Goal: Communication & Community: Ask a question

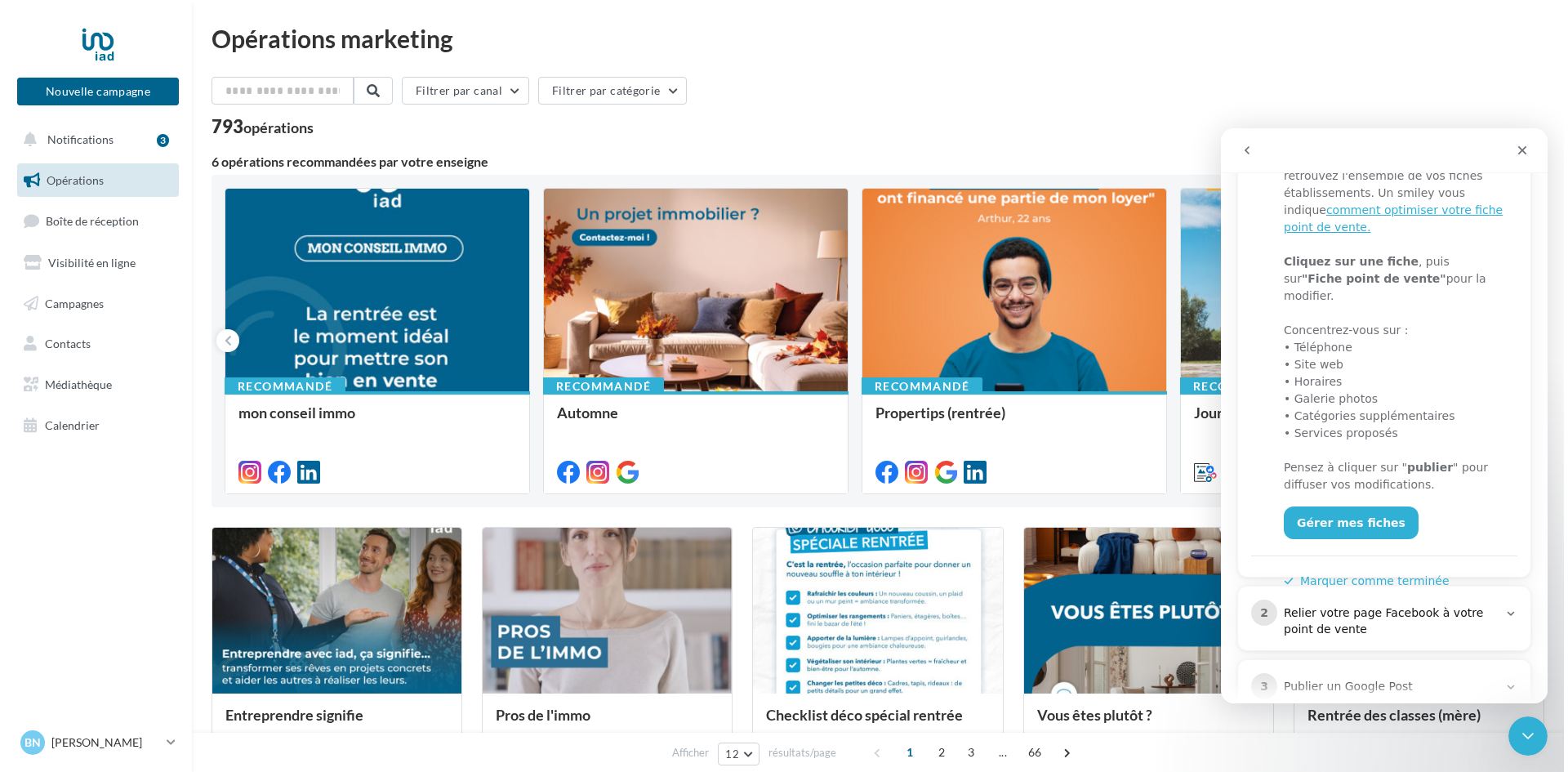
scroll to position [338, 0]
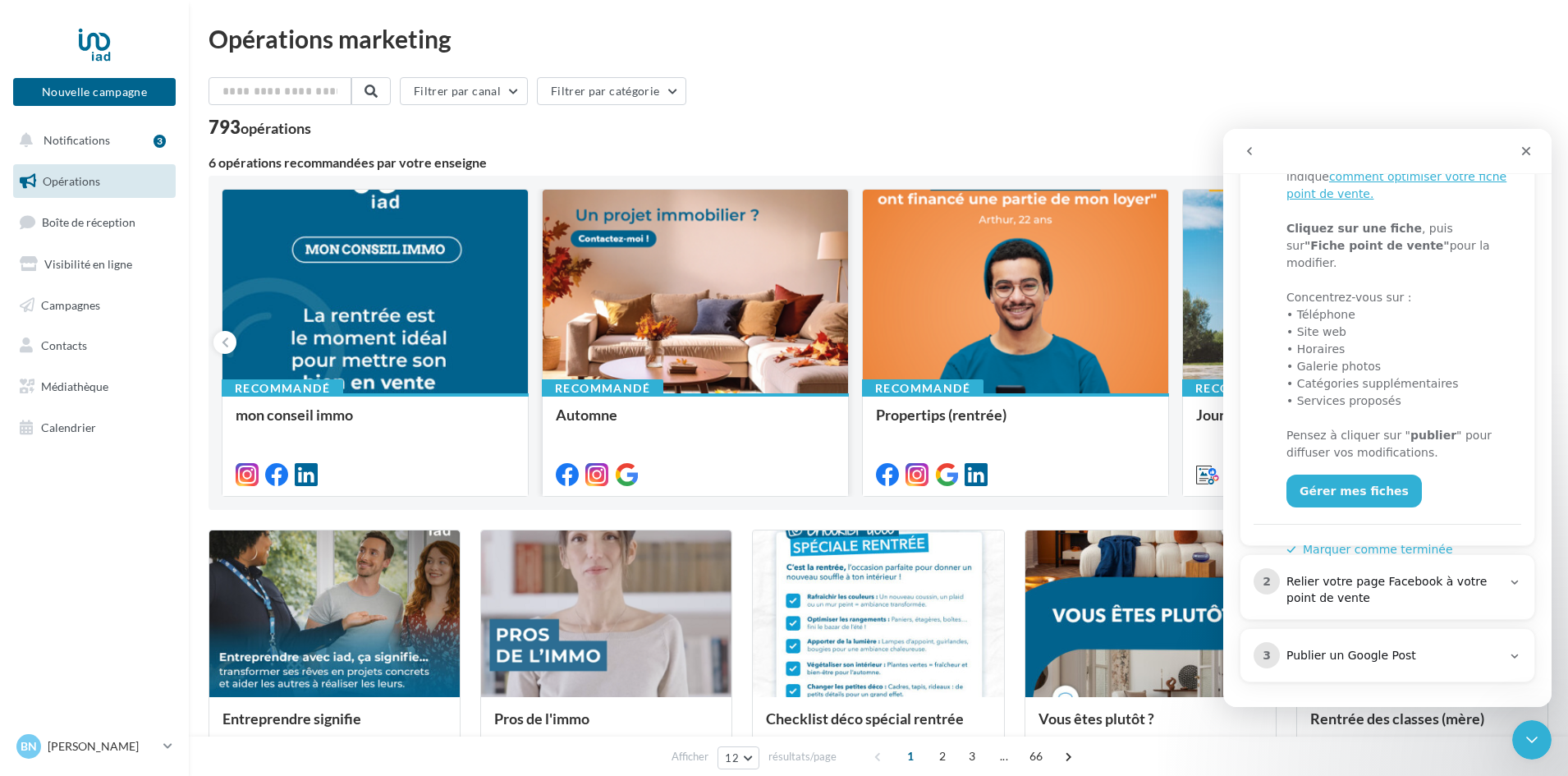
click at [665, 297] on div at bounding box center [695, 292] width 305 height 205
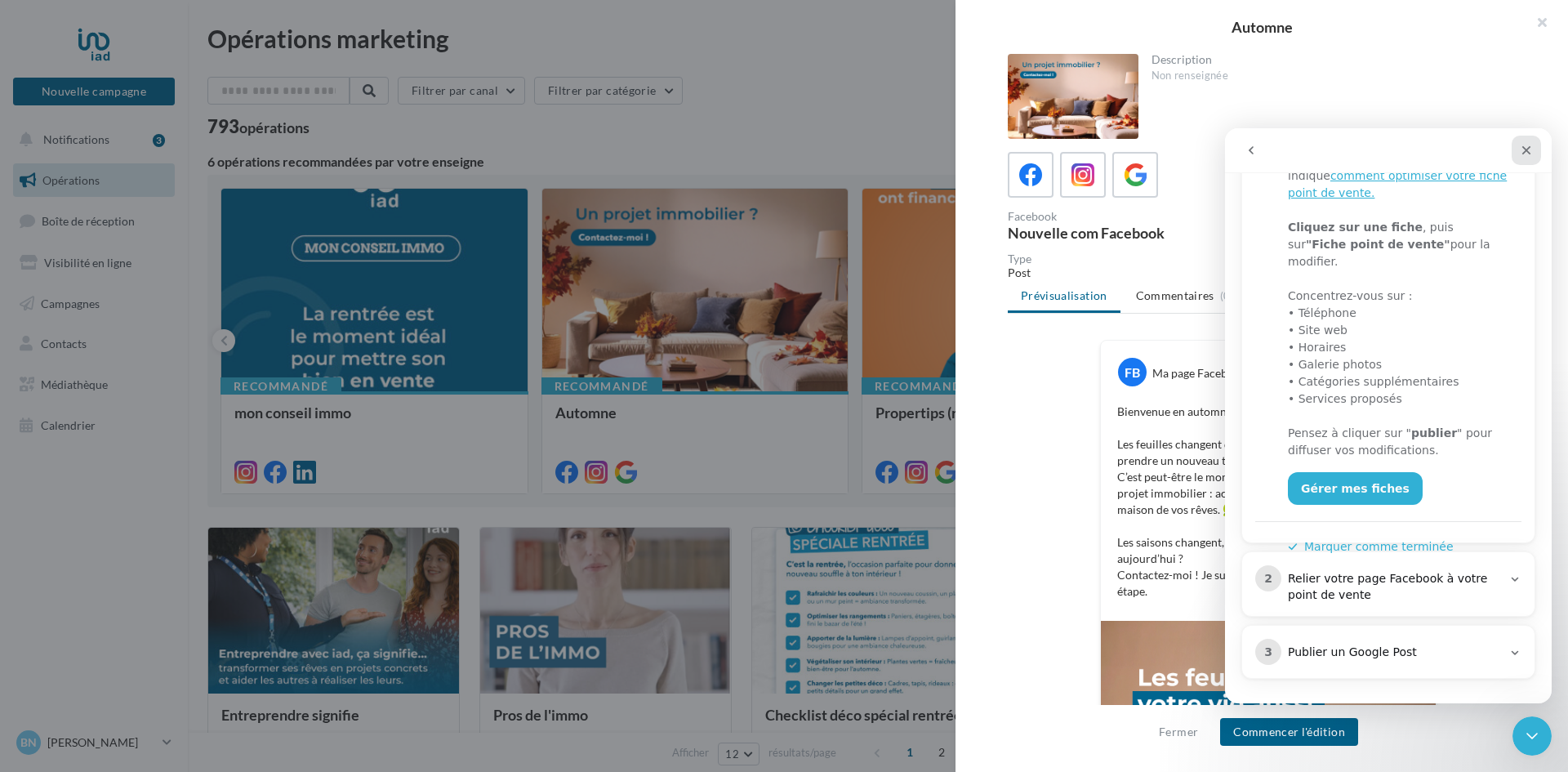
click at [1524, 154] on icon "Fermer" at bounding box center [1526, 150] width 9 height 9
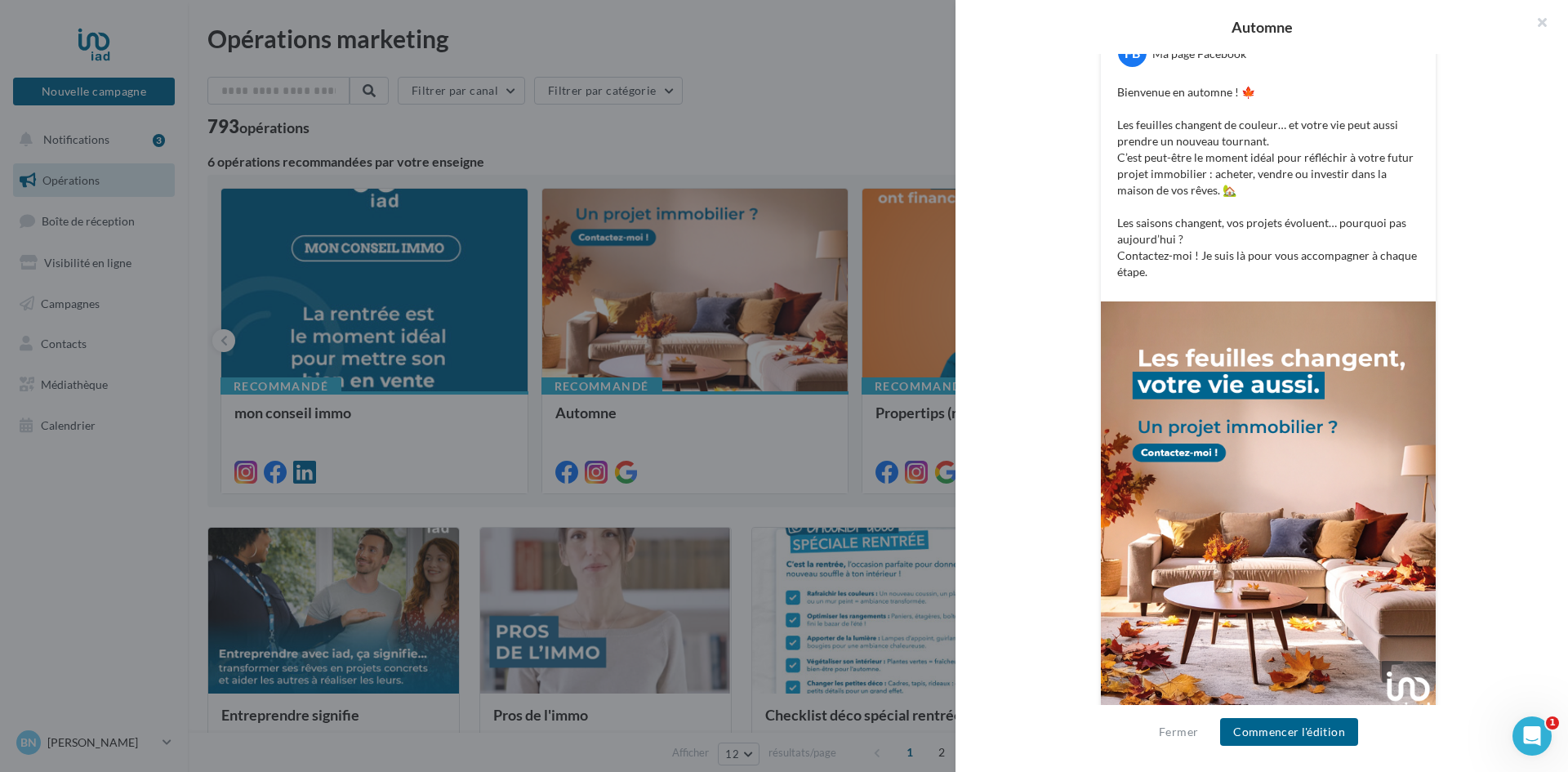
scroll to position [341, 0]
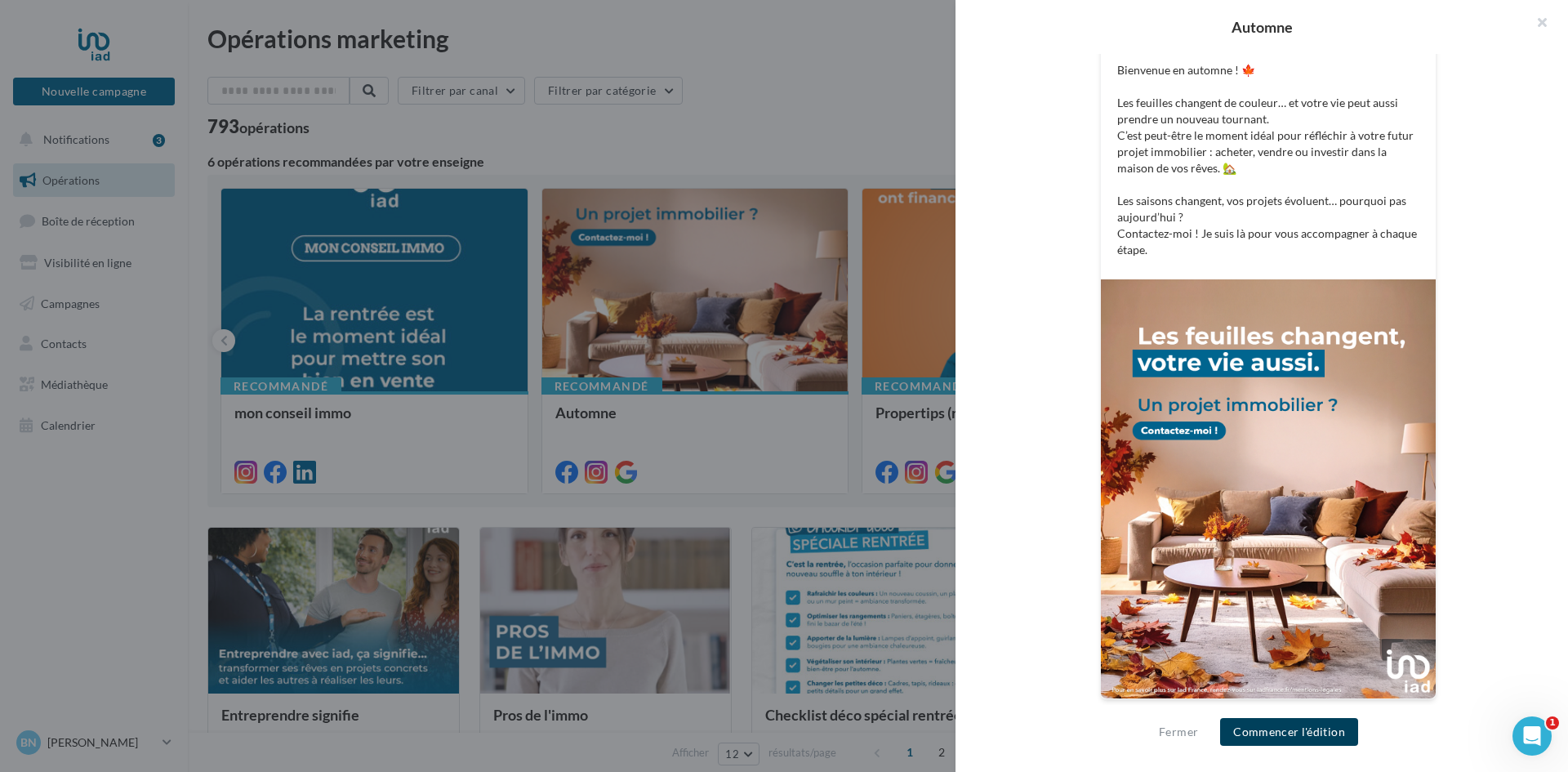
click at [1296, 730] on button "Commencer l'édition" at bounding box center [1289, 731] width 138 height 28
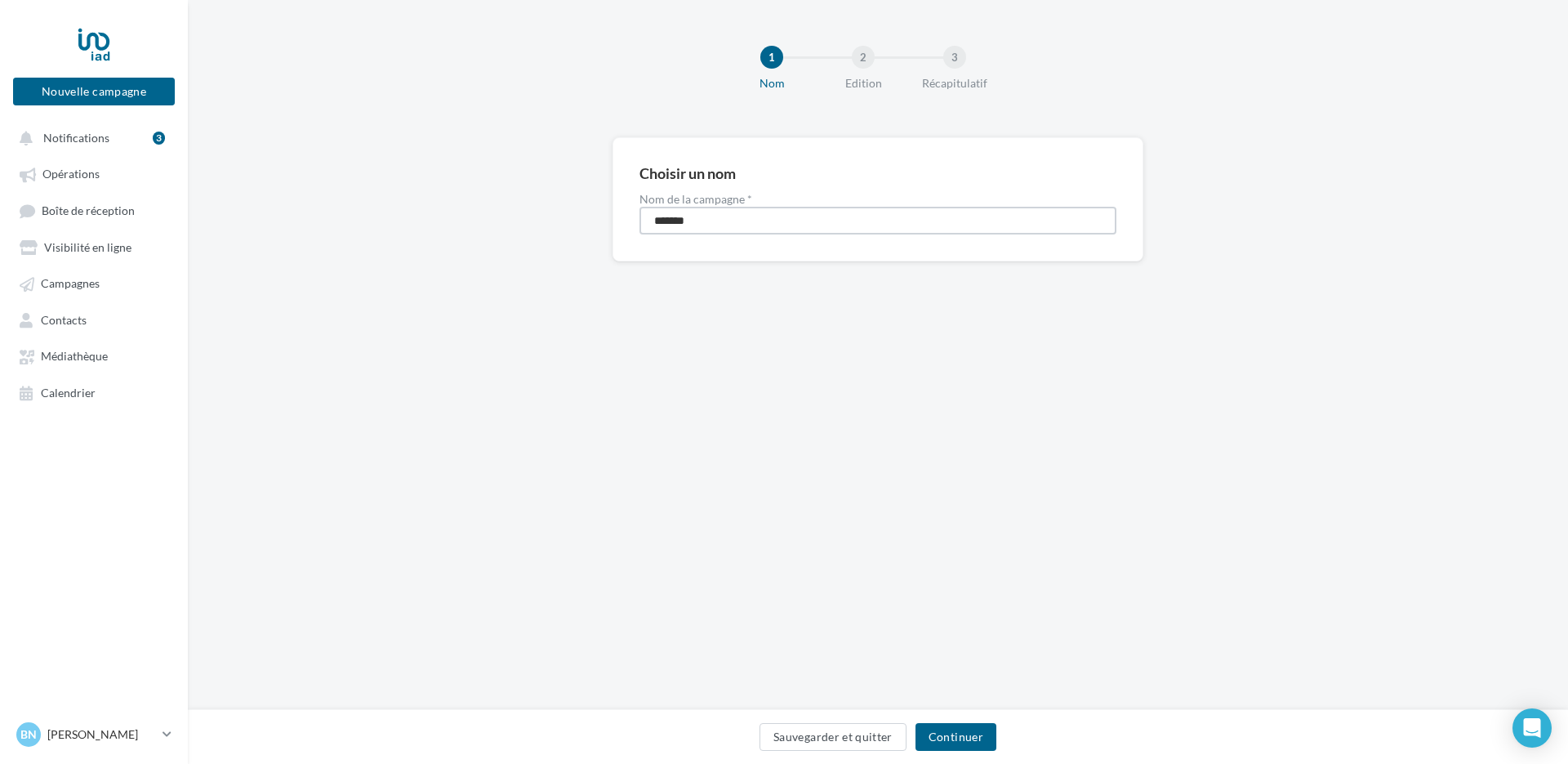
click at [717, 227] on input "*******" at bounding box center [877, 220] width 477 height 28
click at [960, 741] on button "Continuer" at bounding box center [957, 736] width 81 height 28
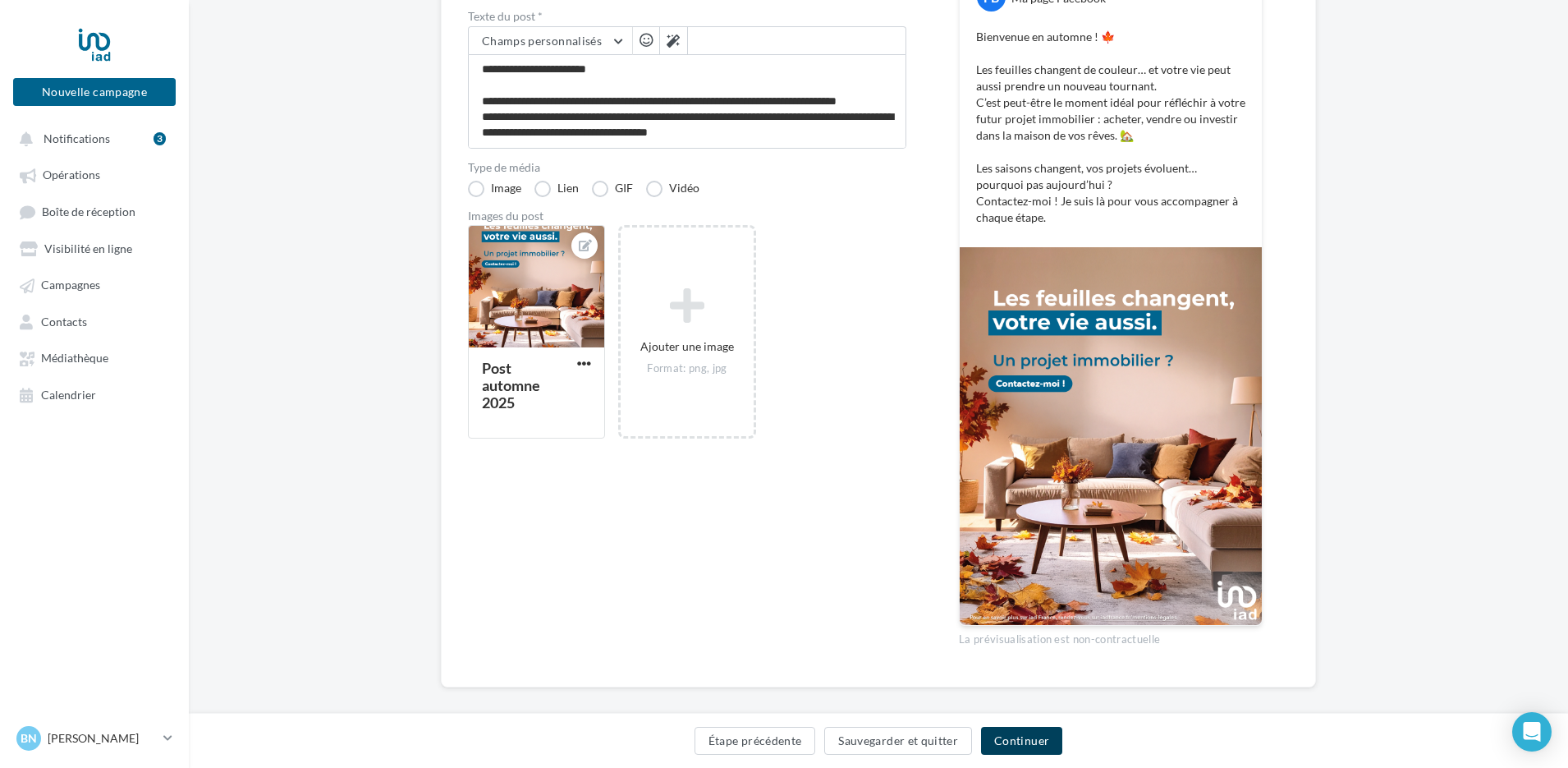
scroll to position [246, 0]
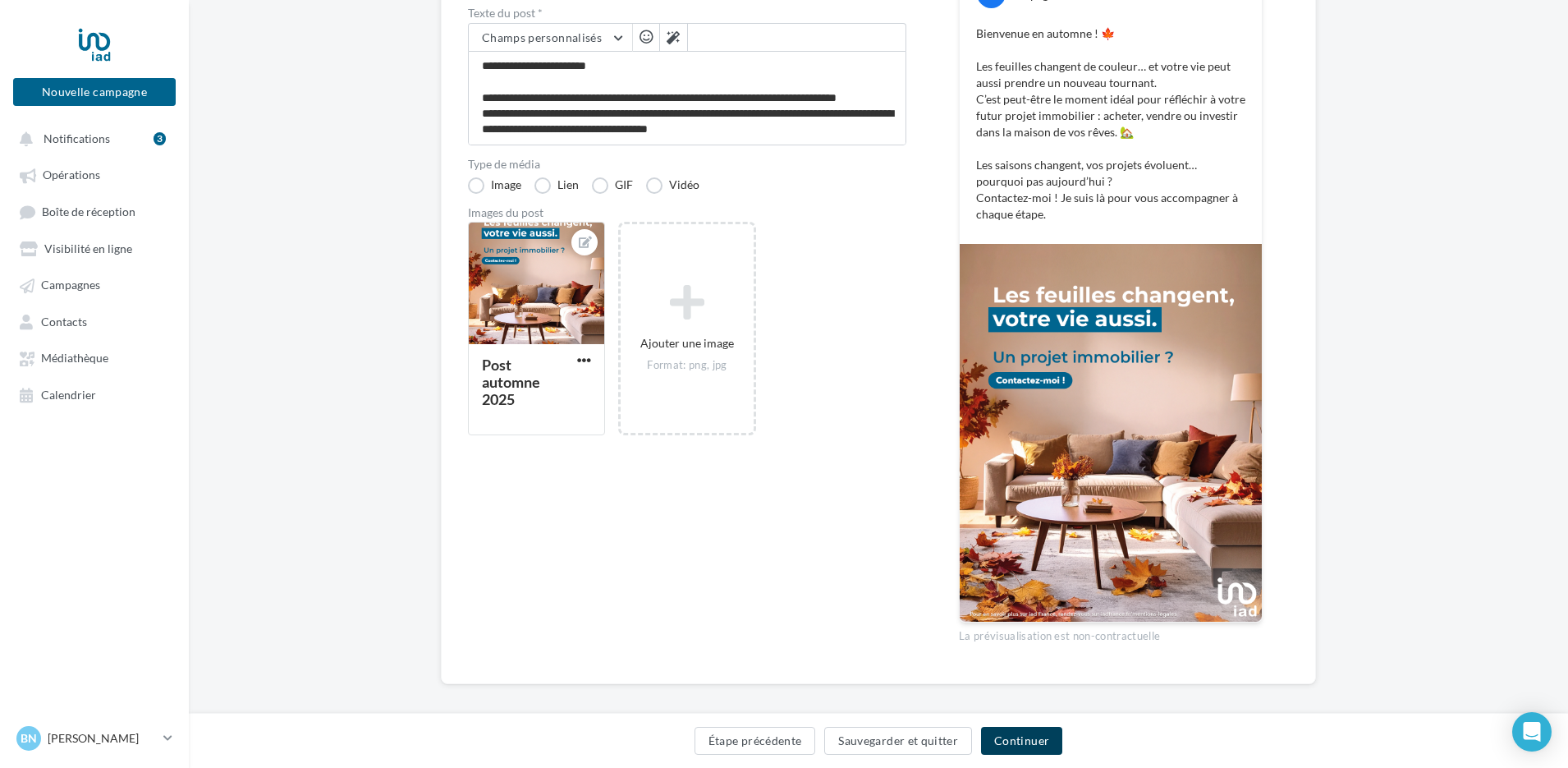
click at [1024, 747] on button "Continuer" at bounding box center [1022, 740] width 82 height 28
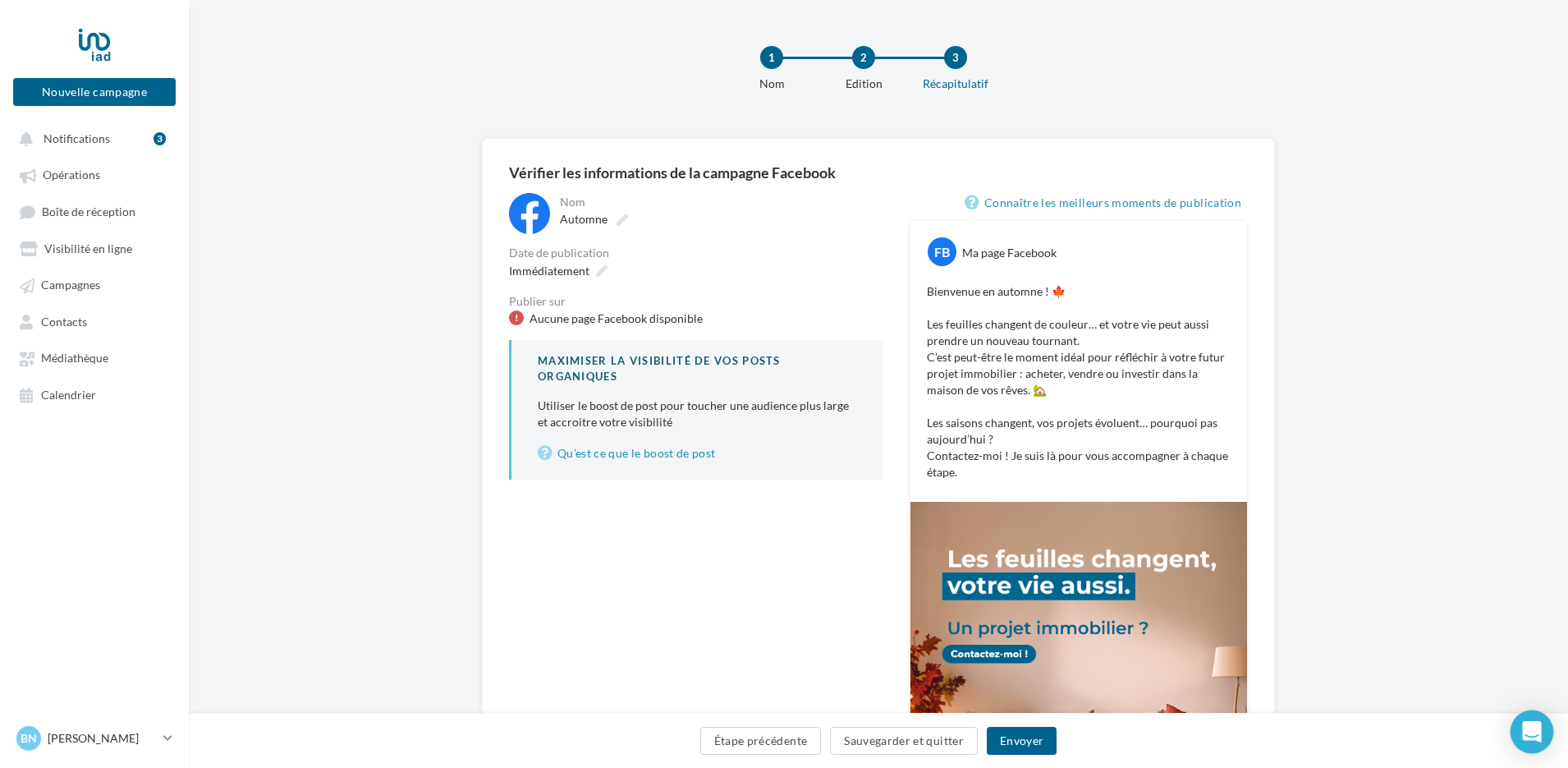
click at [1538, 735] on icon "Open Intercom Messenger" at bounding box center [1532, 731] width 21 height 21
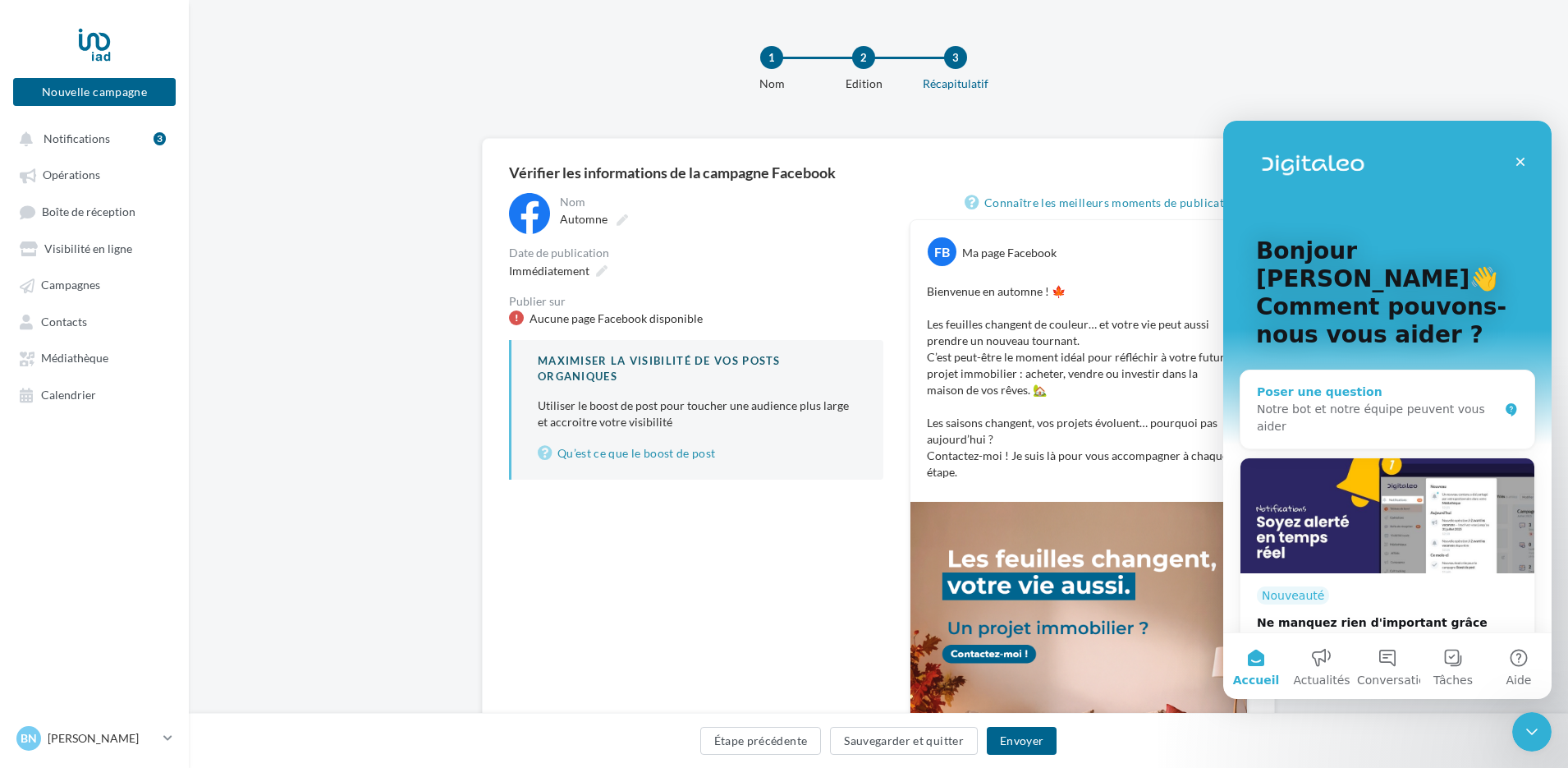
click at [1318, 383] on div "Poser une question" at bounding box center [1377, 392] width 241 height 17
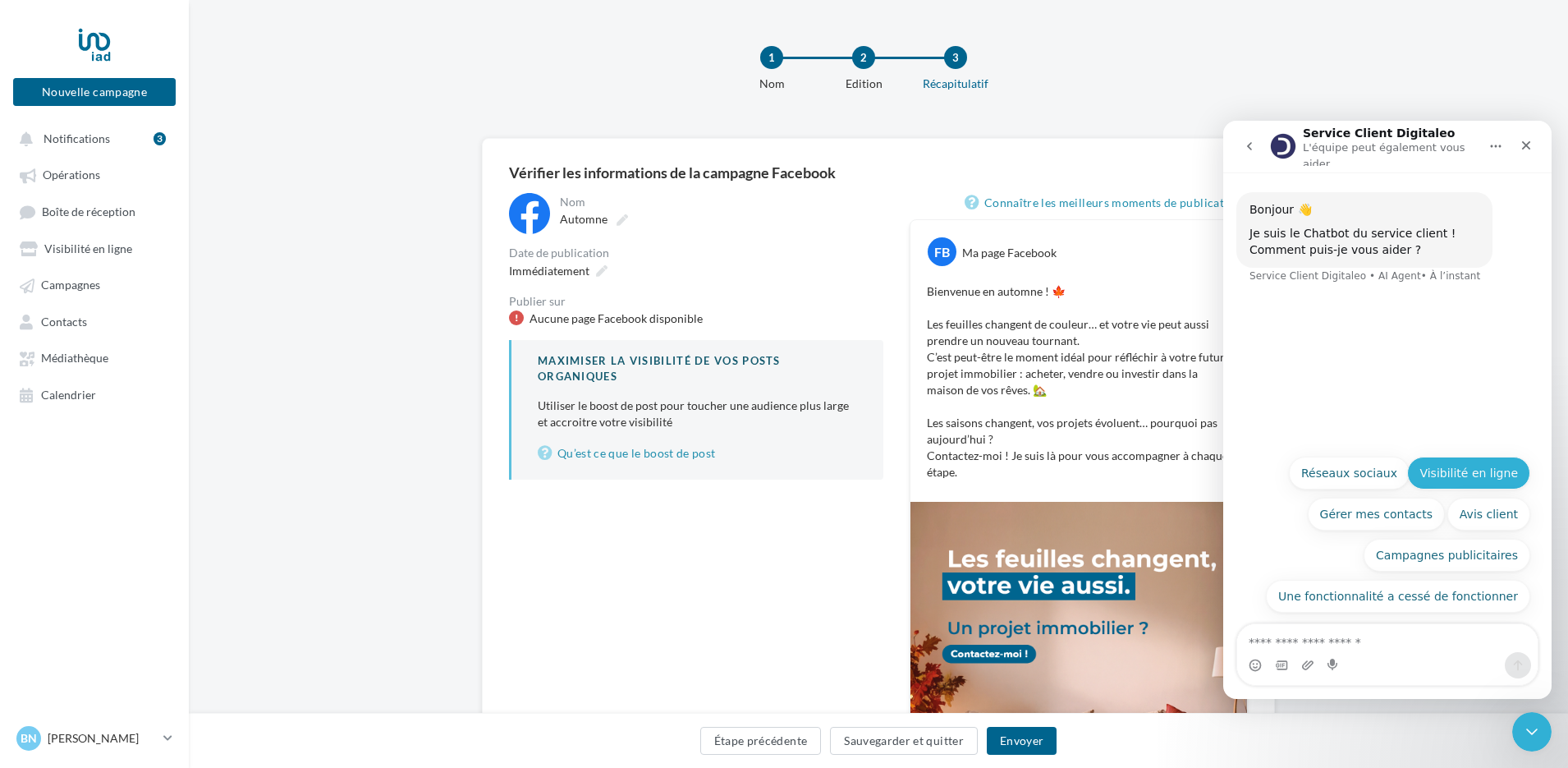
click at [1471, 472] on button "Visibilité en ligne" at bounding box center [1468, 473] width 123 height 33
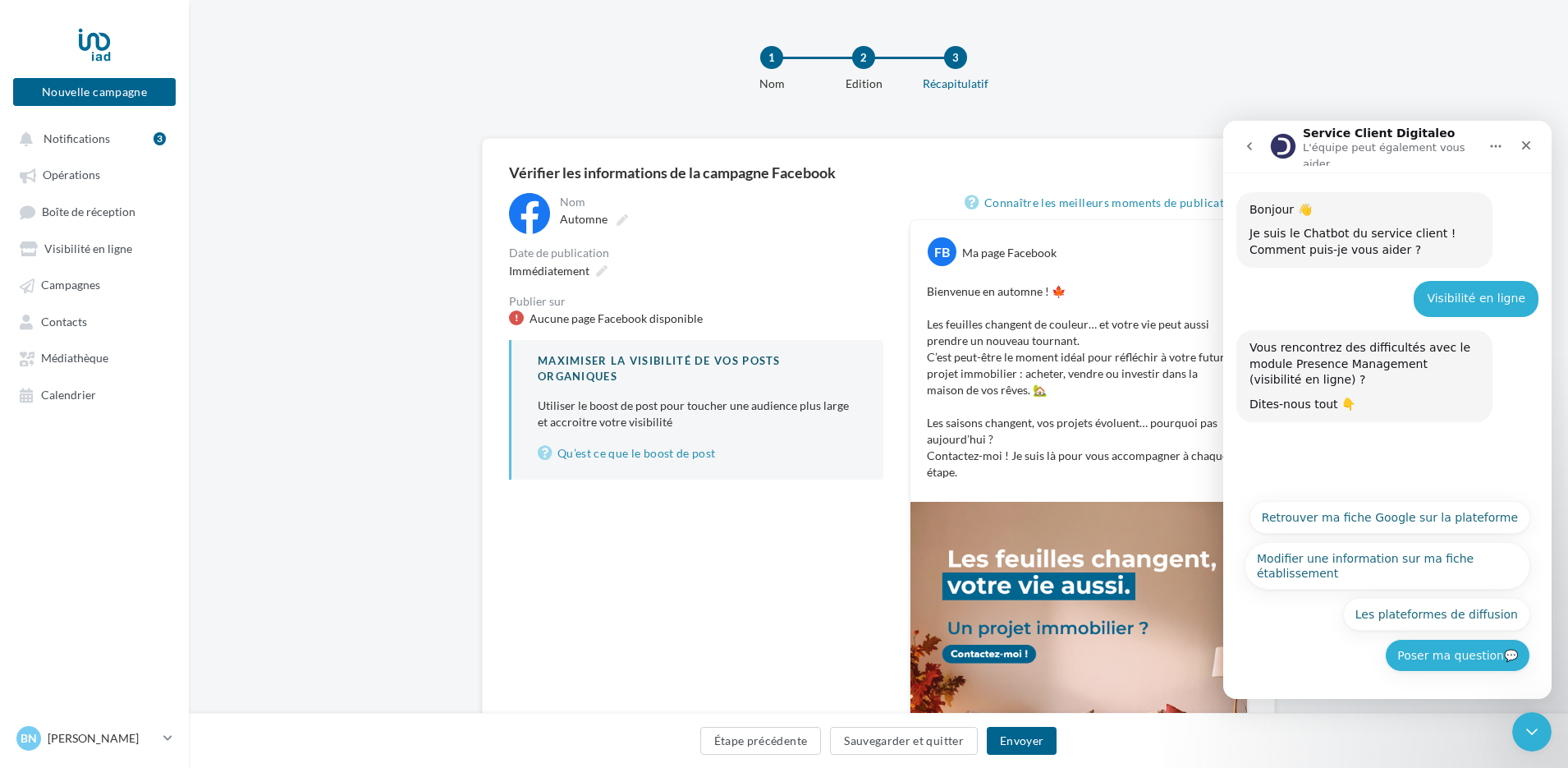
click at [1439, 656] on button "Poser ma question💬" at bounding box center [1457, 655] width 145 height 33
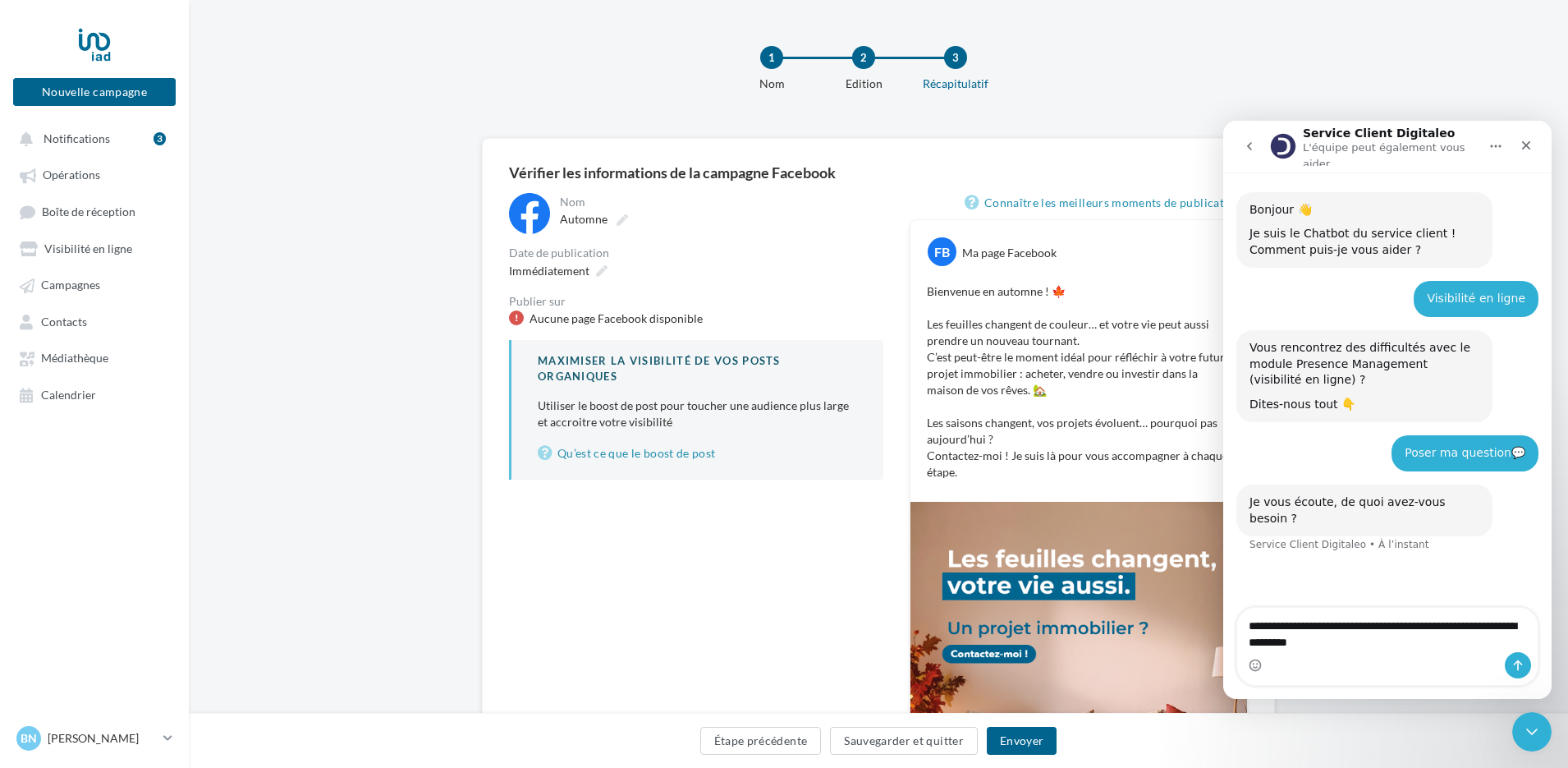
type textarea "**********"
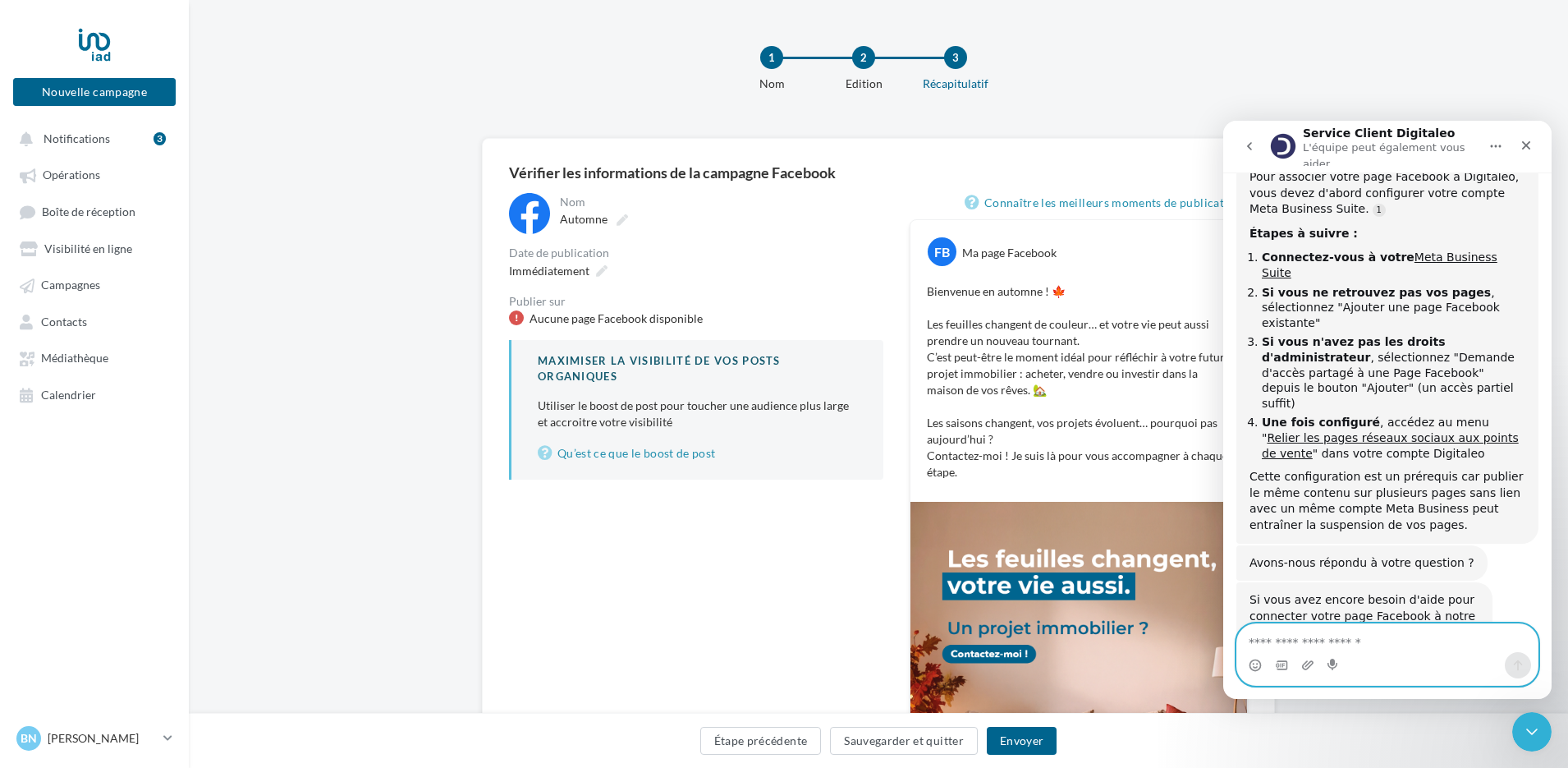
scroll to position [495, 0]
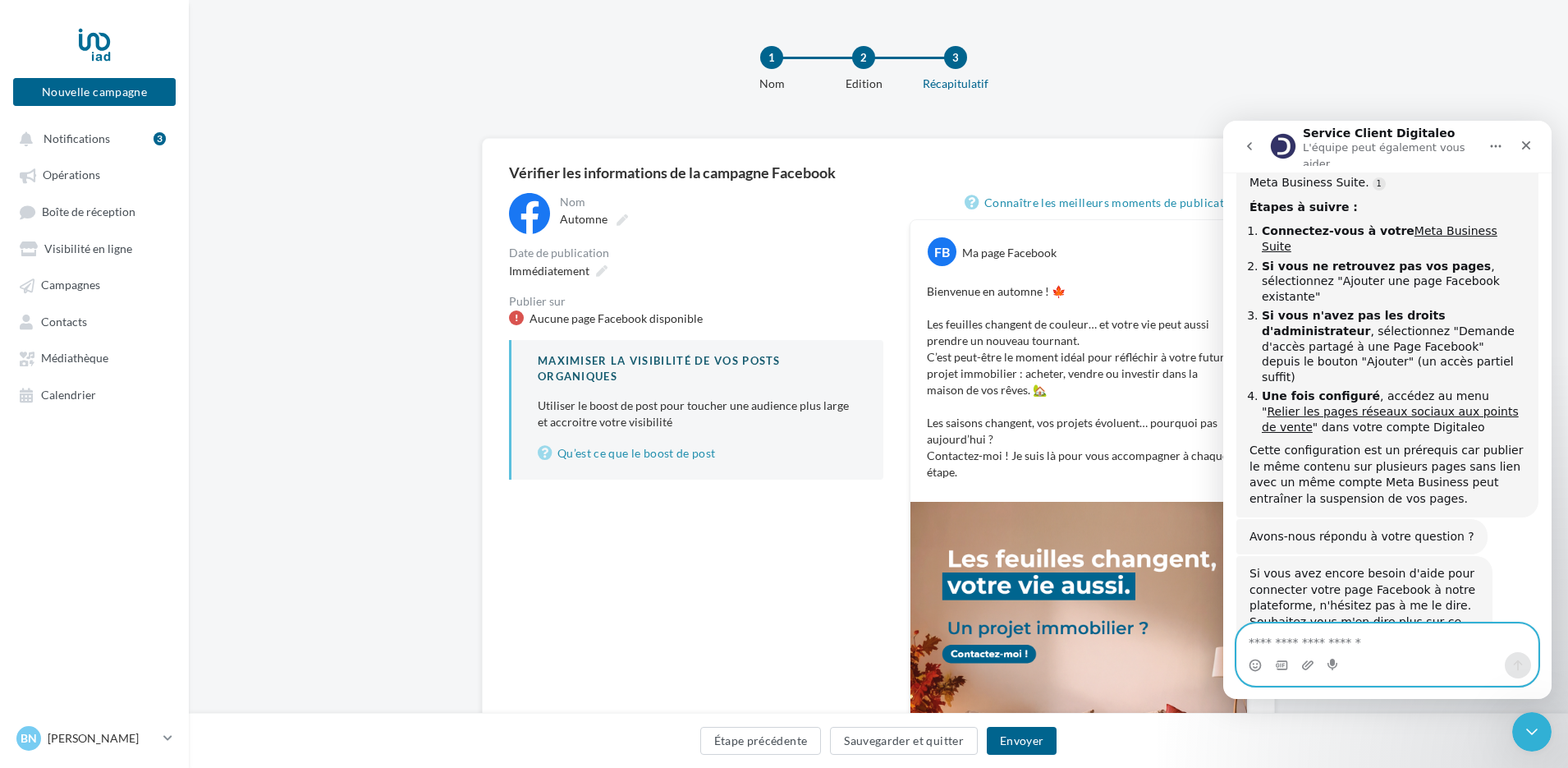
click at [1338, 644] on textarea "Envoyer un message..." at bounding box center [1387, 638] width 300 height 28
type textarea "*"
click at [1540, 143] on div "Fermer" at bounding box center [1526, 145] width 29 height 29
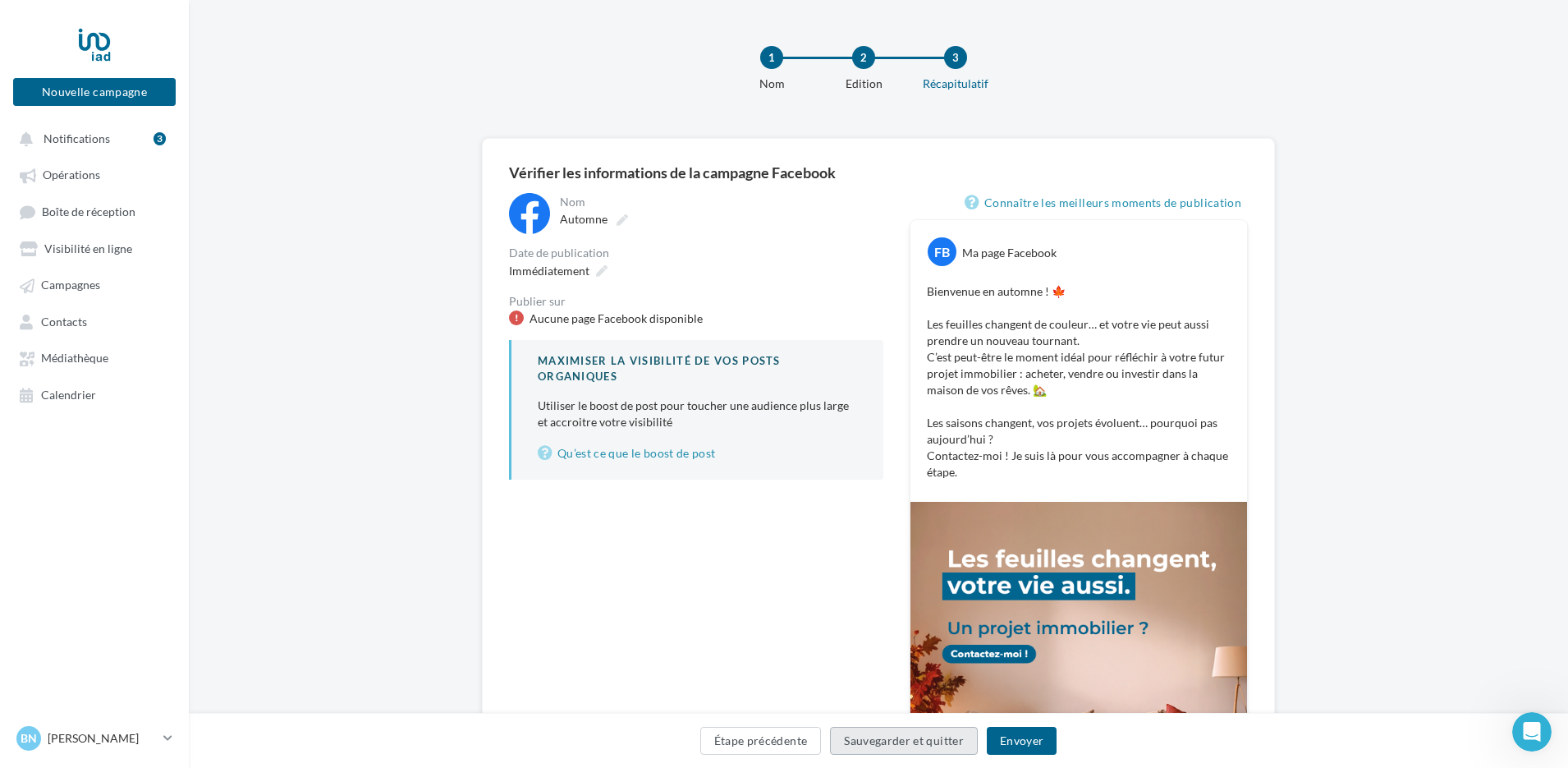
click at [927, 742] on button "Sauvegarder et quitter" at bounding box center [904, 740] width 148 height 28
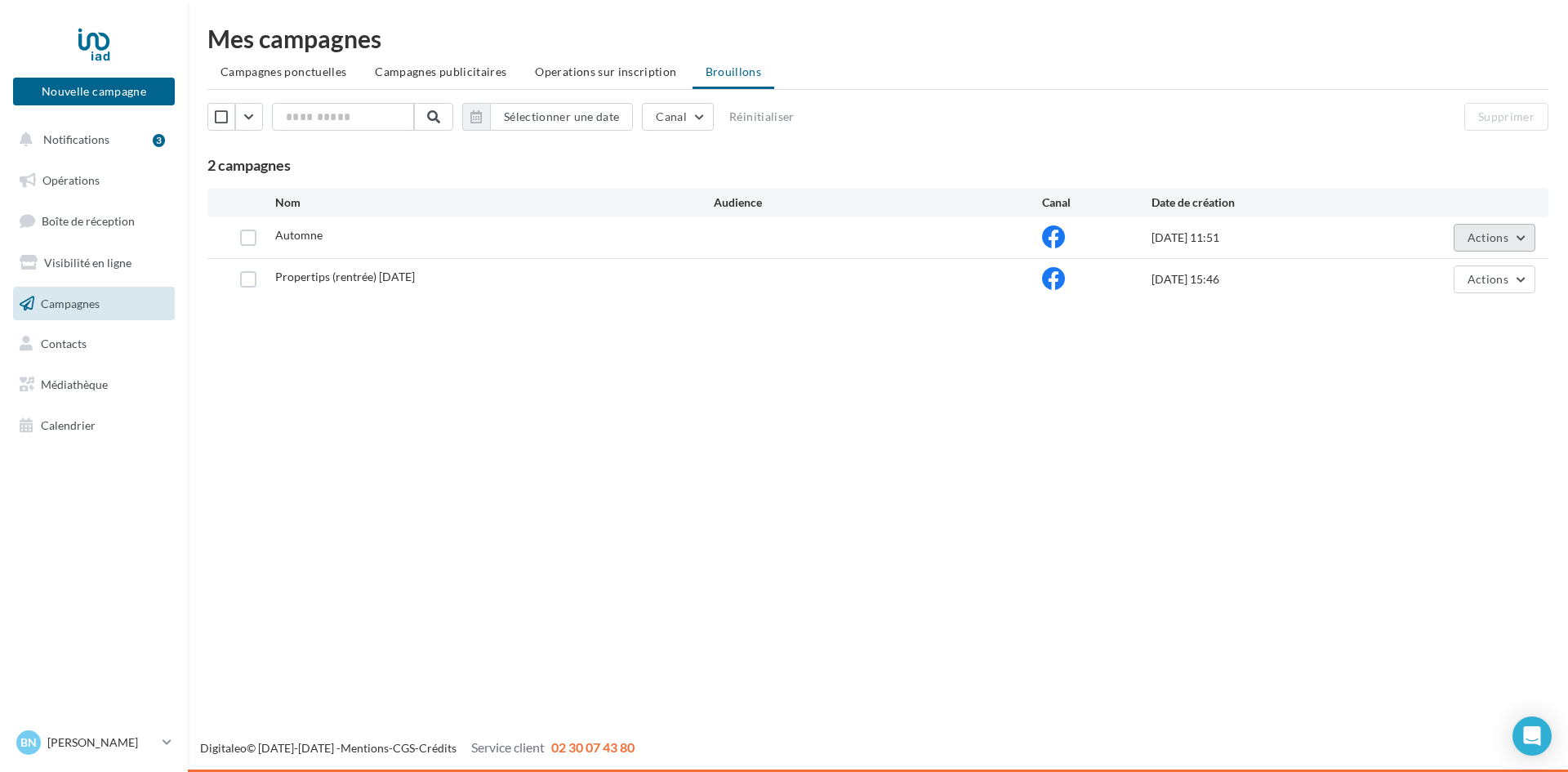
click at [1505, 238] on span "Actions" at bounding box center [1489, 237] width 41 height 14
click at [1099, 439] on div "Nouvelle campagne Nouvelle campagne Notifications 3 Opérations Boîte de récepti…" at bounding box center [784, 386] width 1568 height 772
click at [108, 139] on button "Notifications 3" at bounding box center [90, 139] width 162 height 34
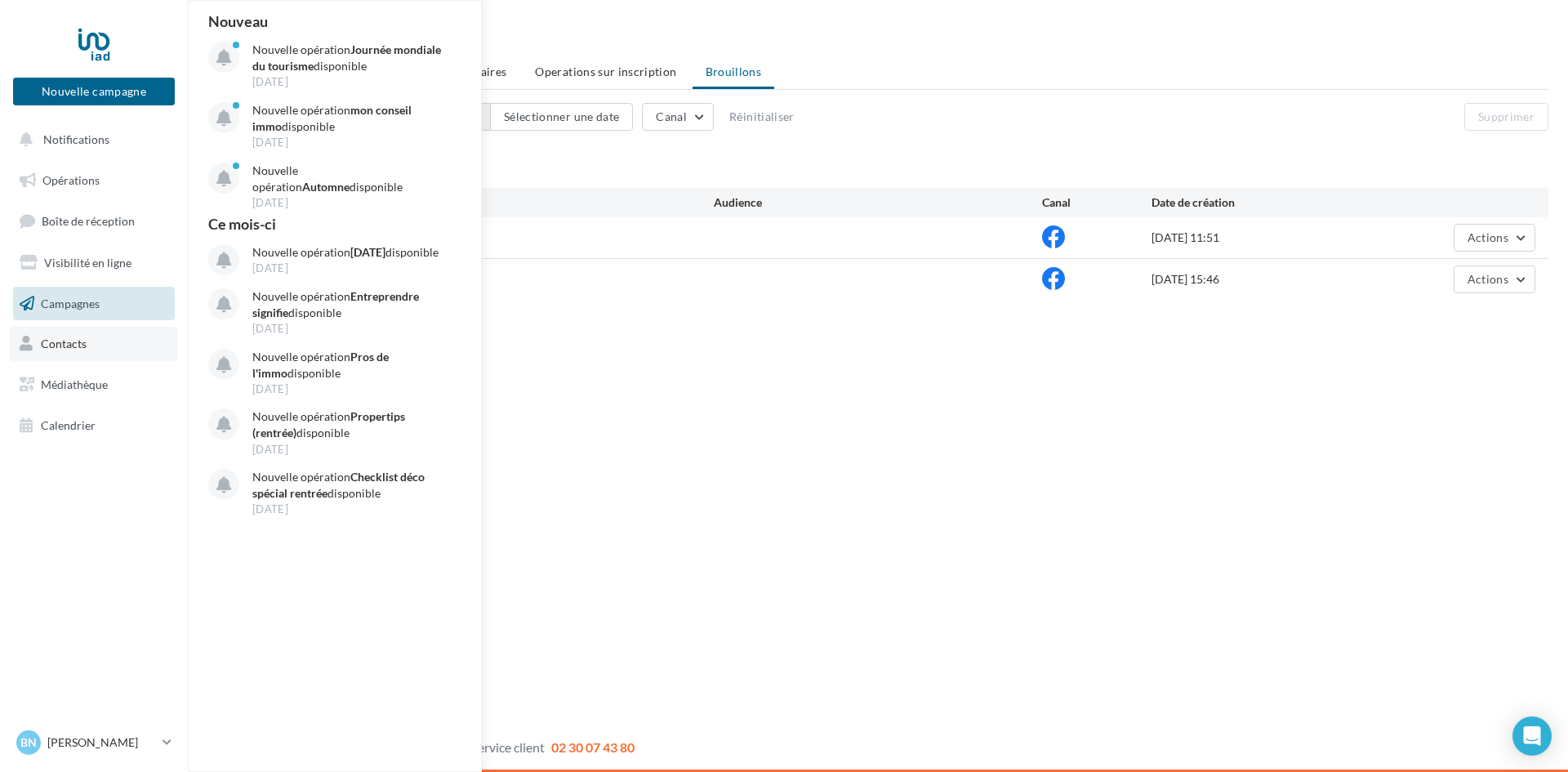
click at [87, 346] on link "Contacts" at bounding box center [94, 343] width 168 height 34
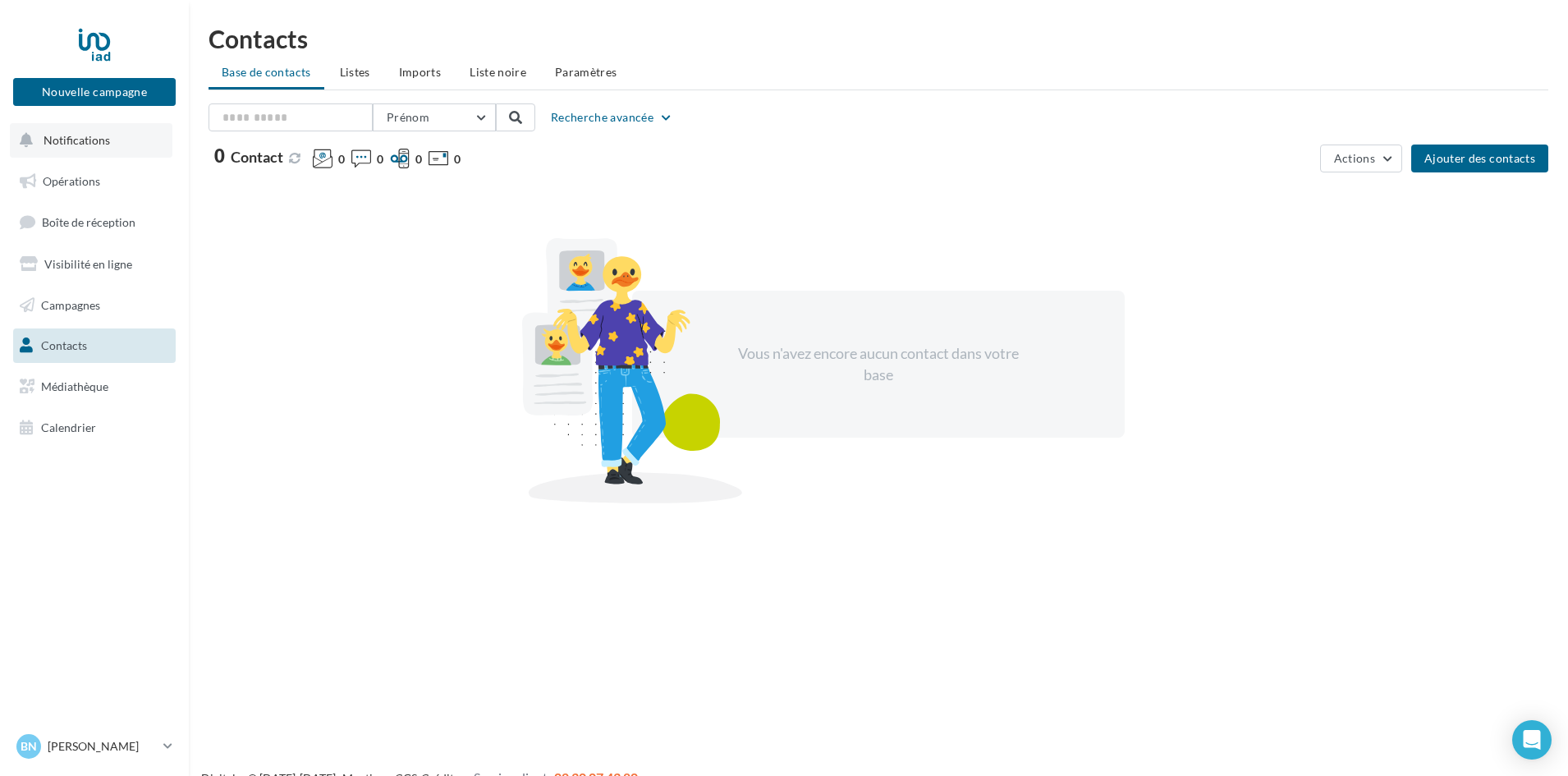
click at [77, 139] on span "Notifications" at bounding box center [77, 140] width 66 height 14
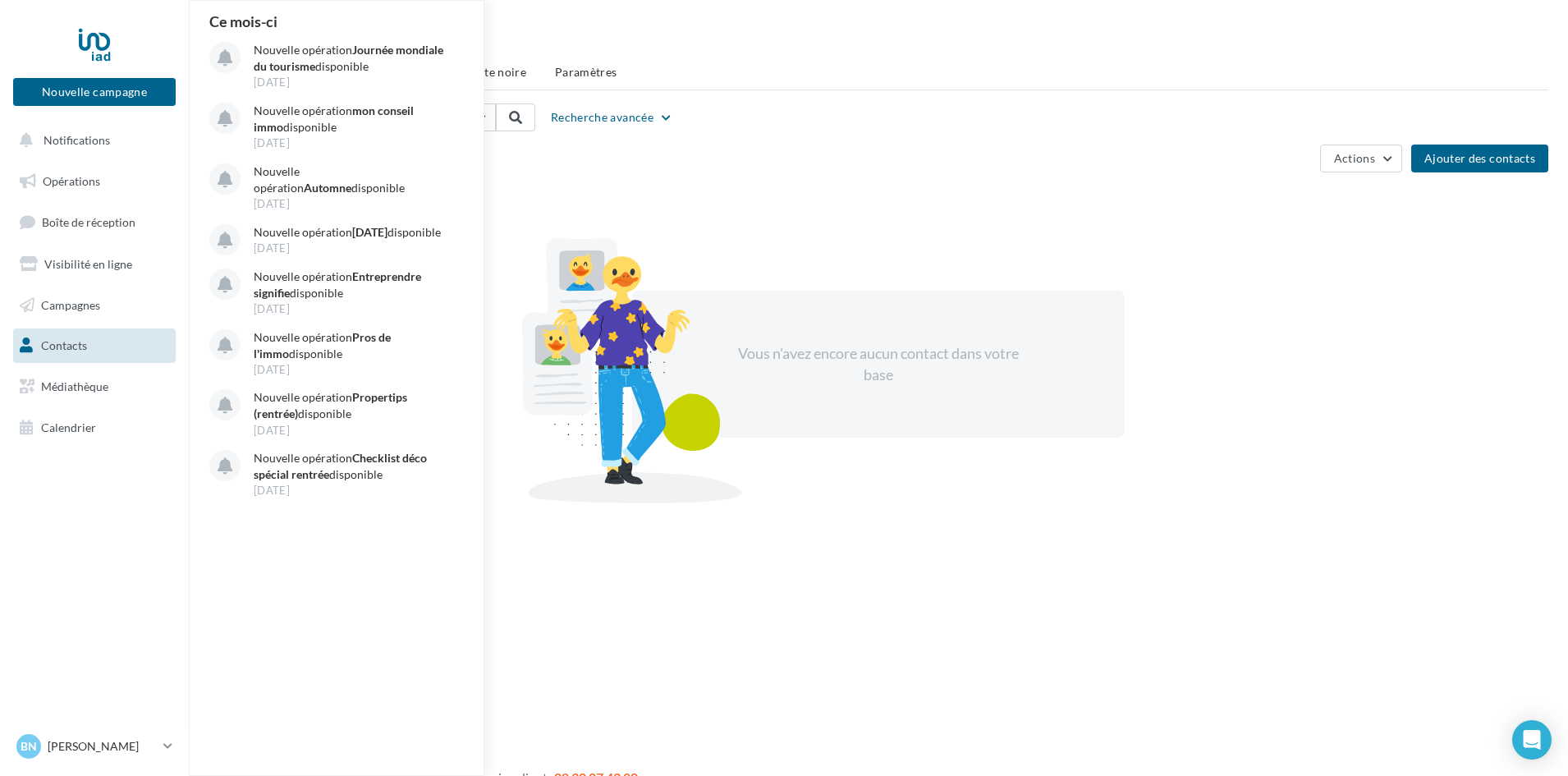
click at [1174, 134] on div "Prénom Prénom Nom Email Mobile Téléphone Fixe Recherche avancée 0 Contact 0 0 0…" at bounding box center [879, 137] width 1340 height 69
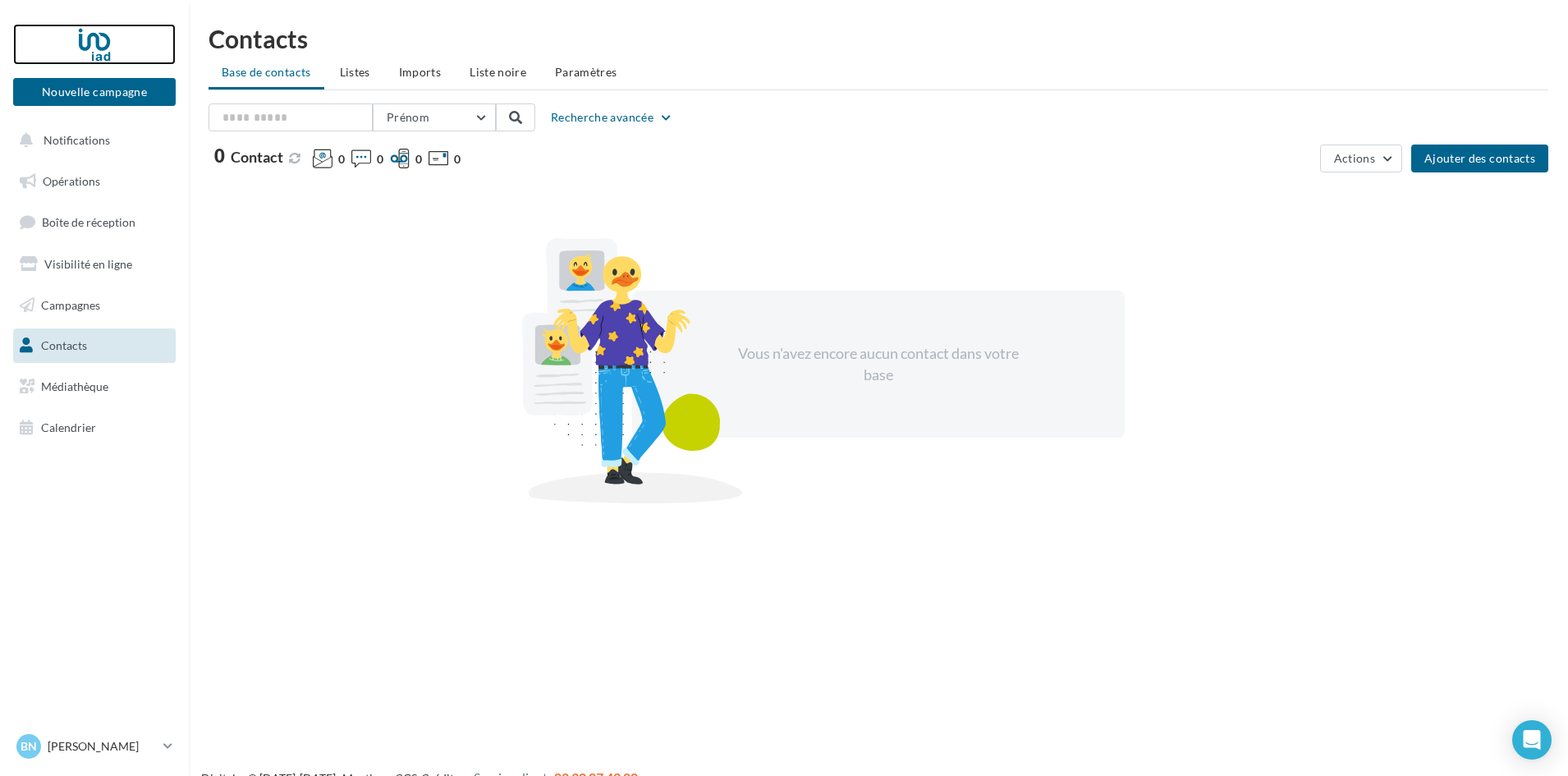
click at [96, 39] on div at bounding box center [94, 44] width 131 height 41
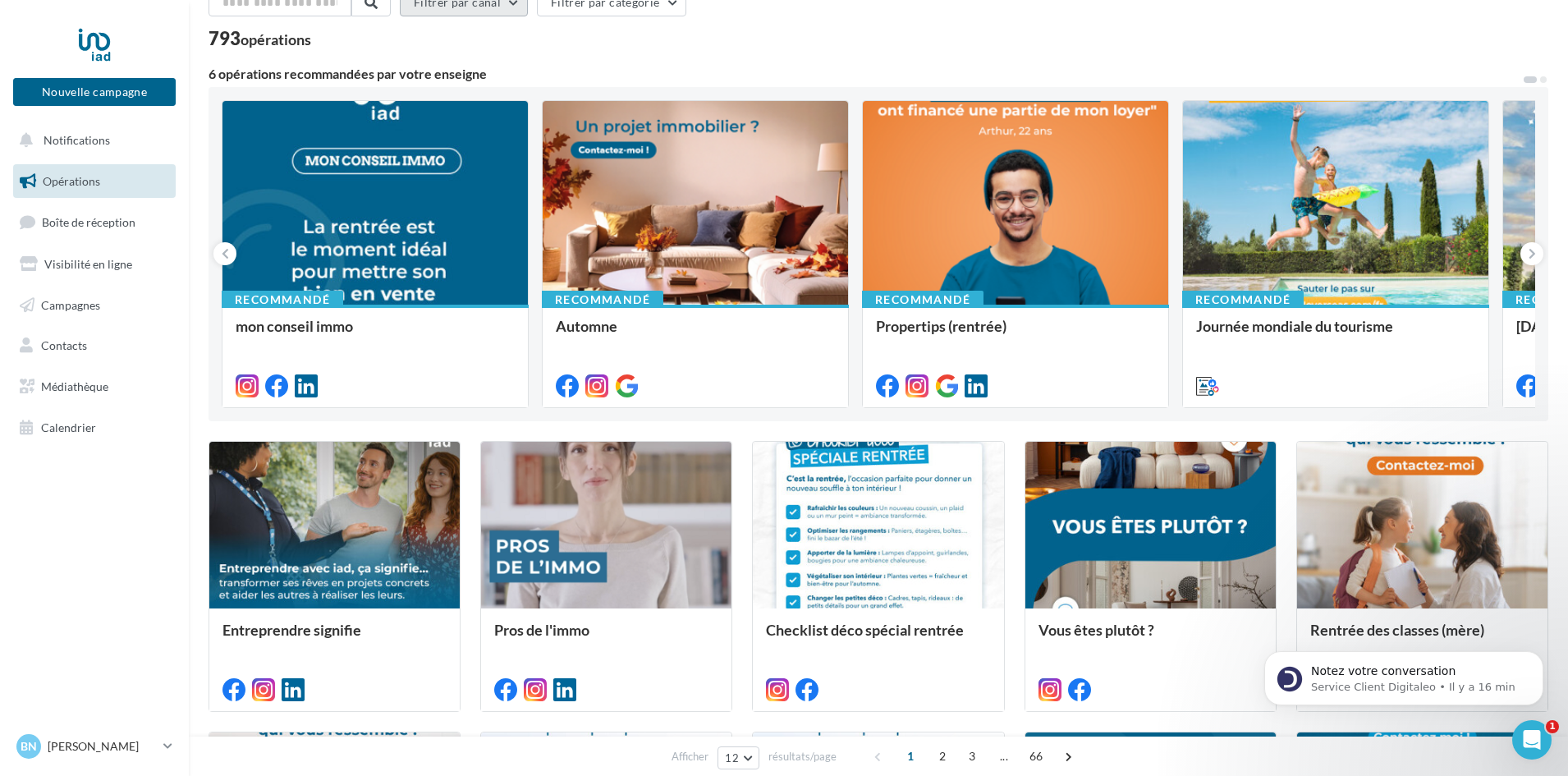
scroll to position [86, 0]
